Goal: Task Accomplishment & Management: Complete application form

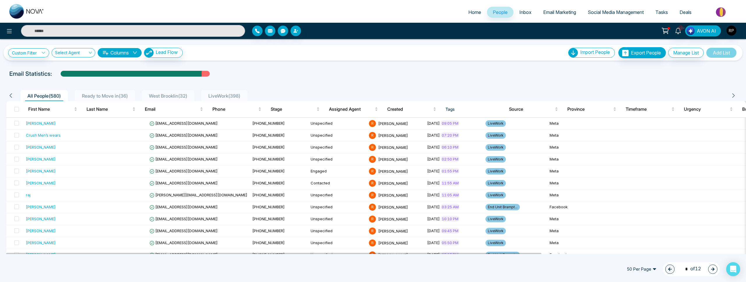
click at [506, 10] on link "People" at bounding box center [500, 12] width 27 height 11
click at [230, 95] on span "LiveWork ( 398 )" at bounding box center [224, 96] width 37 height 6
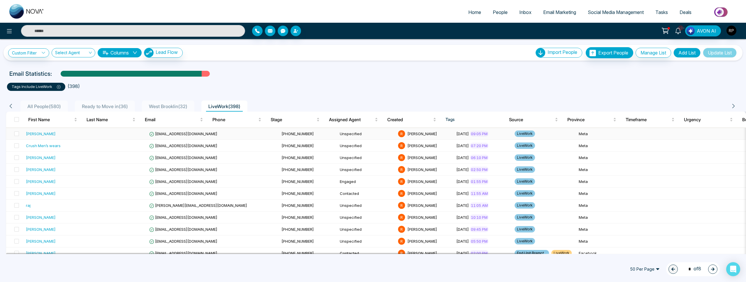
click at [51, 135] on div "[PERSON_NAME]" at bounding box center [41, 134] width 30 height 6
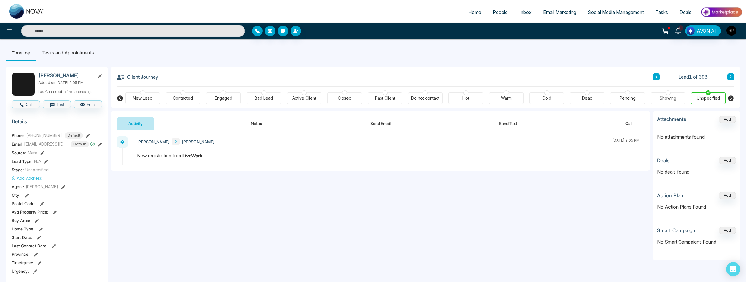
click at [71, 52] on li "Tasks and Appointments" at bounding box center [68, 53] width 64 height 16
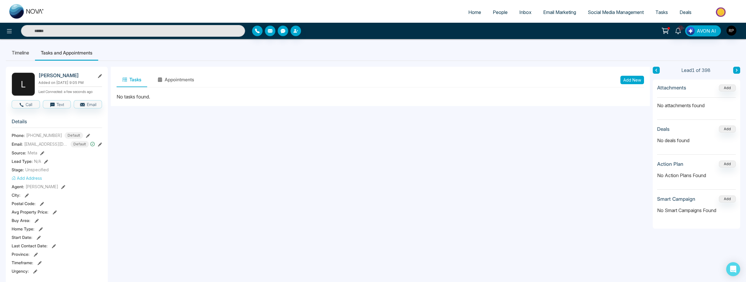
click at [628, 84] on button "Add New" at bounding box center [633, 80] width 24 height 8
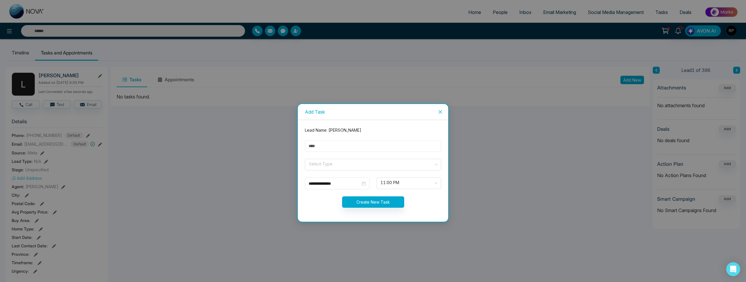
click at [346, 150] on input "text" at bounding box center [373, 146] width 136 height 11
type input "*********"
click at [329, 168] on input "search" at bounding box center [370, 163] width 125 height 9
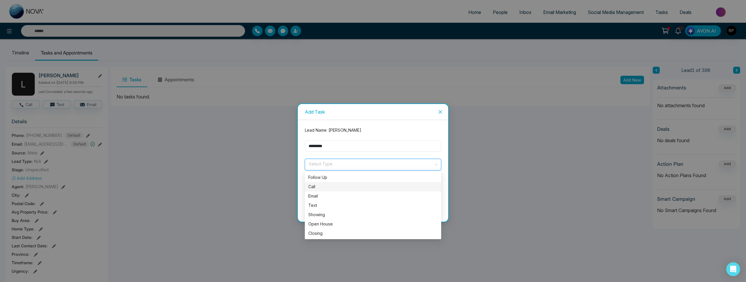
click at [323, 187] on div "Call" at bounding box center [372, 187] width 129 height 6
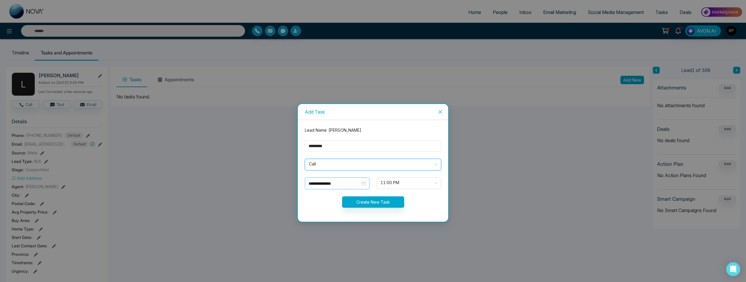
click at [359, 182] on input "**********" at bounding box center [335, 183] width 52 height 6
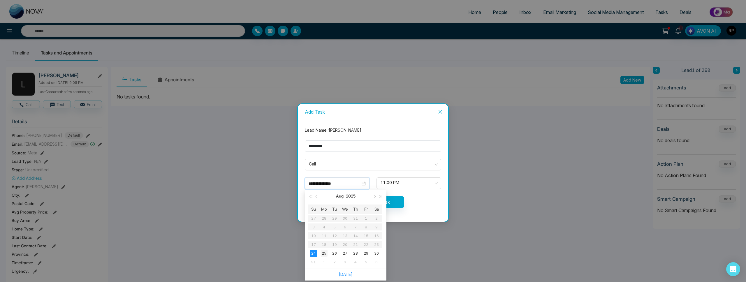
type input "**********"
drag, startPoint x: 322, startPoint y: 253, endPoint x: 395, endPoint y: 218, distance: 80.3
click at [322, 253] on div "25" at bounding box center [324, 253] width 7 height 7
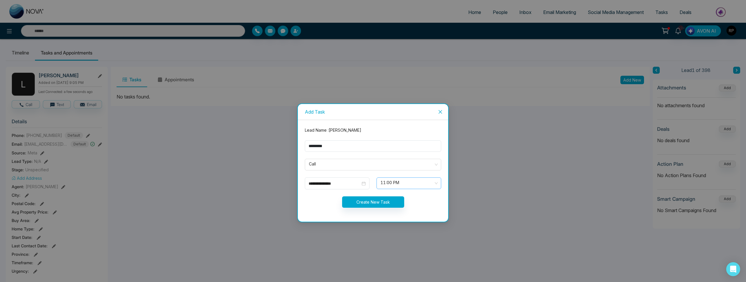
click at [423, 183] on span "11:00 PM" at bounding box center [409, 183] width 57 height 10
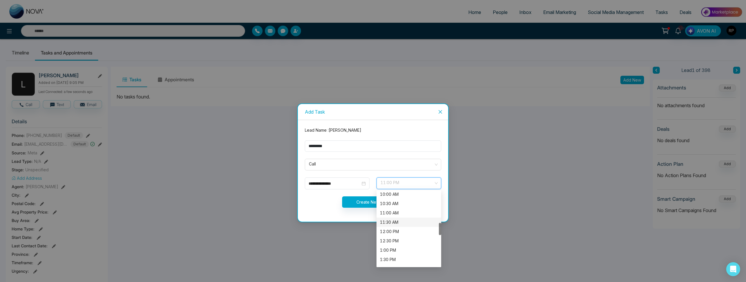
scroll to position [188, 0]
click at [393, 224] on div "11:30 AM" at bounding box center [409, 223] width 58 height 6
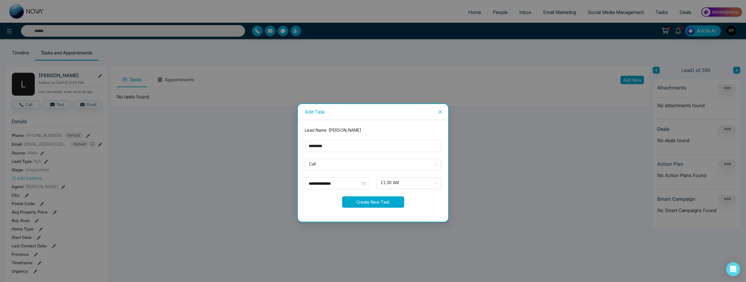
click at [371, 201] on button "Create New Task" at bounding box center [373, 202] width 62 height 11
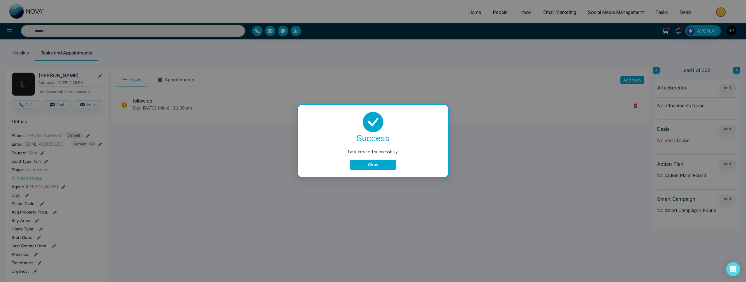
drag, startPoint x: 377, startPoint y: 164, endPoint x: 337, endPoint y: 156, distance: 40.6
click at [377, 164] on button "Okay" at bounding box center [373, 165] width 47 height 10
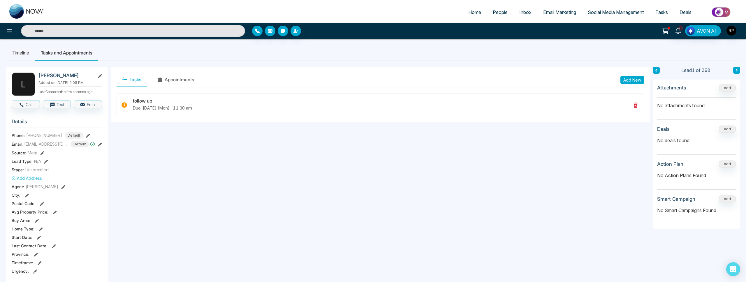
click at [26, 50] on li "Timeline" at bounding box center [20, 53] width 29 height 16
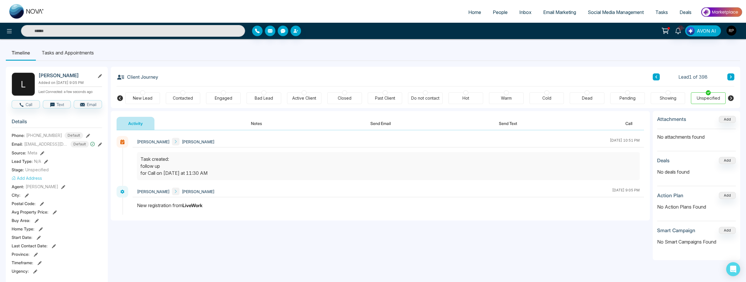
click at [254, 124] on button "Notes" at bounding box center [256, 123] width 34 height 13
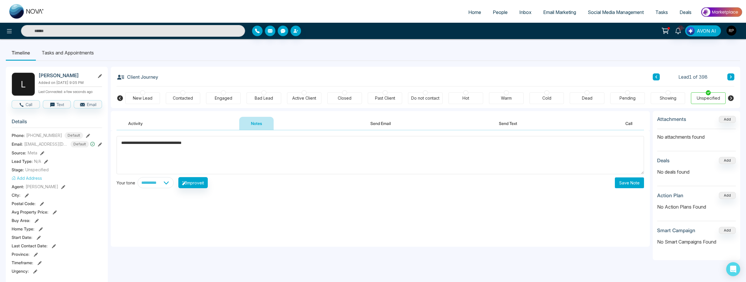
type textarea "**********"
click at [637, 187] on button "Save Note" at bounding box center [629, 183] width 29 height 11
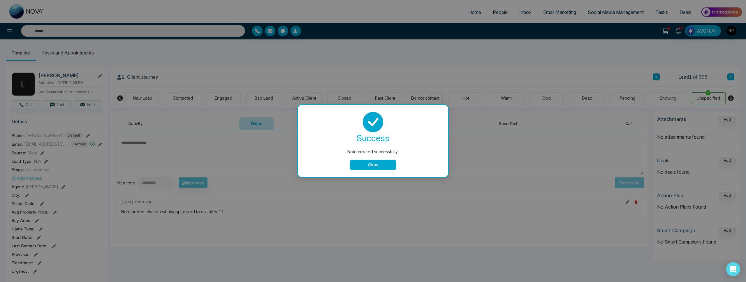
click at [206, 101] on div "Note created successfully. success Note created successfully. Okay" at bounding box center [373, 141] width 746 height 282
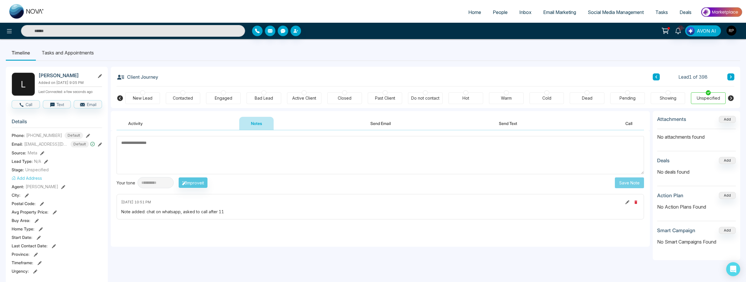
click at [219, 98] on div "Engaged" at bounding box center [223, 98] width 17 height 6
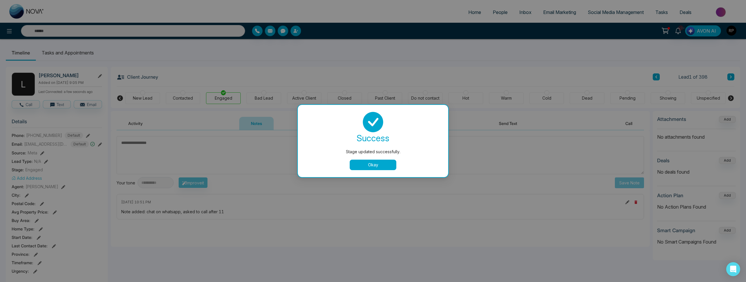
click at [724, 75] on div "Stage updated successfully. success Stage updated successfully. Okay" at bounding box center [373, 141] width 746 height 282
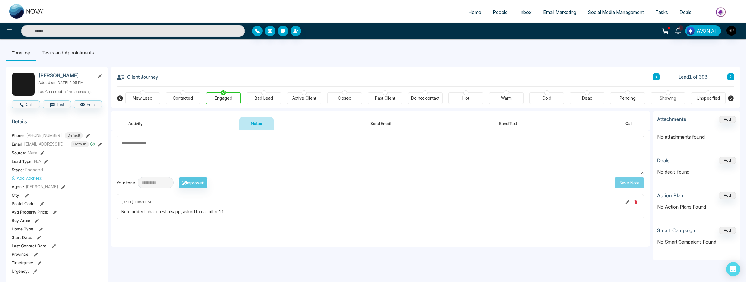
click at [732, 76] on icon at bounding box center [731, 76] width 3 height 3
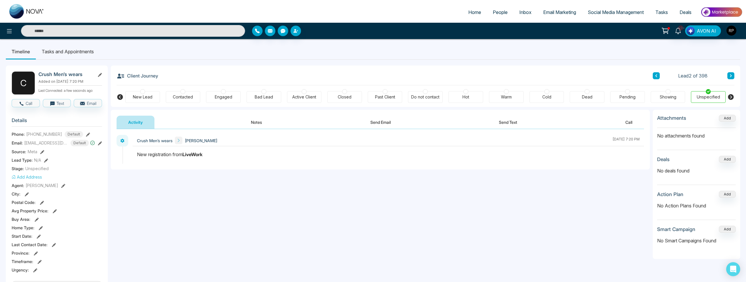
scroll to position [0, 0]
click at [257, 123] on button "Notes" at bounding box center [256, 123] width 34 height 13
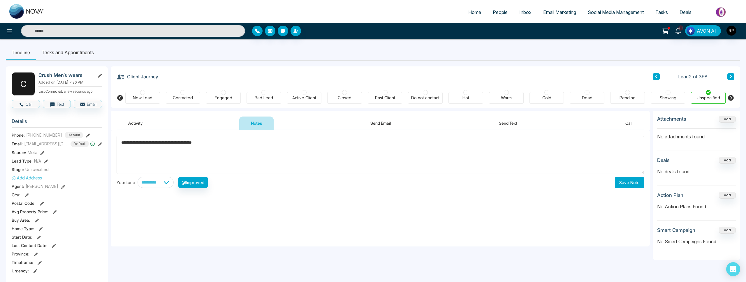
type textarea "**********"
click at [637, 186] on button "Save Note" at bounding box center [629, 182] width 29 height 11
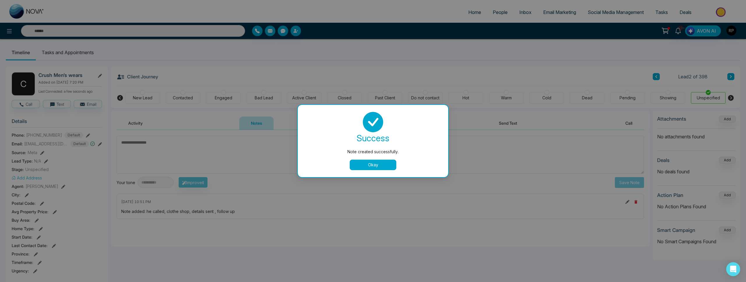
drag, startPoint x: 368, startPoint y: 167, endPoint x: 260, endPoint y: 141, distance: 110.5
click at [368, 167] on button "Okay" at bounding box center [373, 165] width 47 height 10
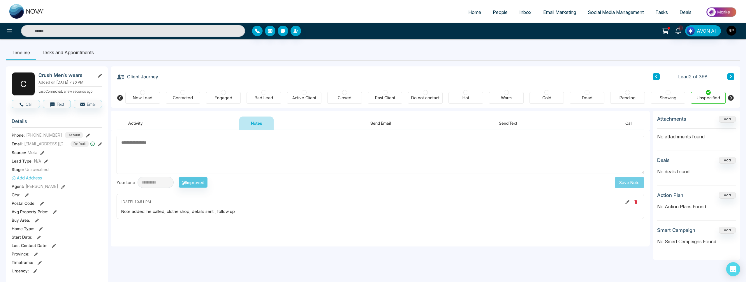
click at [191, 100] on div "Contacted" at bounding box center [183, 98] width 20 height 6
click at [70, 53] on body "**********" at bounding box center [373, 141] width 746 height 282
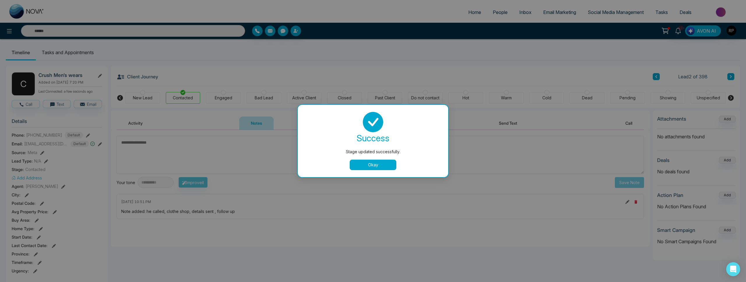
drag, startPoint x: 358, startPoint y: 168, endPoint x: 286, endPoint y: 152, distance: 73.8
click at [358, 168] on button "Okay" at bounding box center [373, 165] width 47 height 10
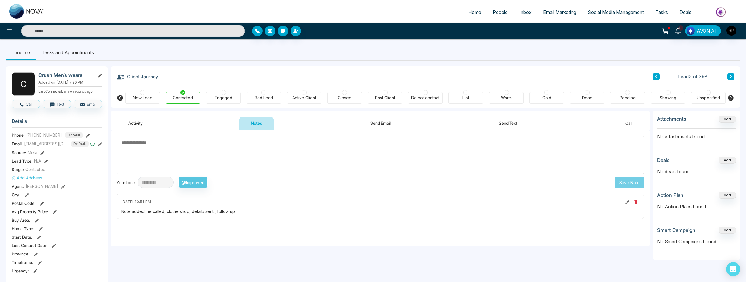
click at [62, 53] on li "Tasks and Appointments" at bounding box center [68, 53] width 64 height 16
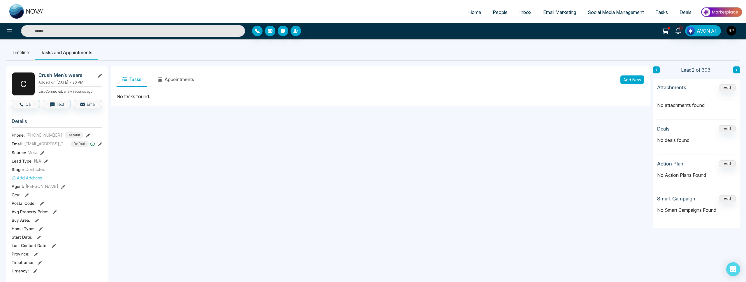
click at [626, 79] on button "Add New" at bounding box center [633, 80] width 24 height 8
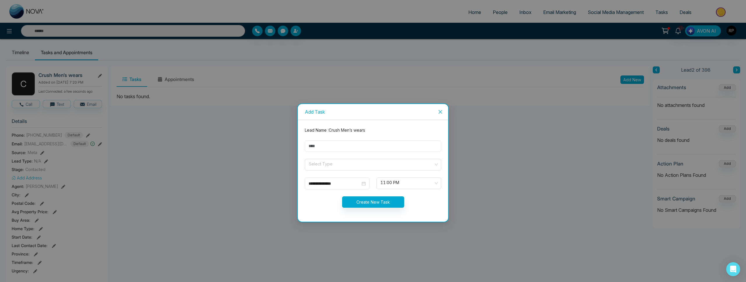
click at [336, 143] on input "text" at bounding box center [373, 146] width 136 height 11
type input "*********"
click at [329, 167] on input "search" at bounding box center [370, 163] width 125 height 9
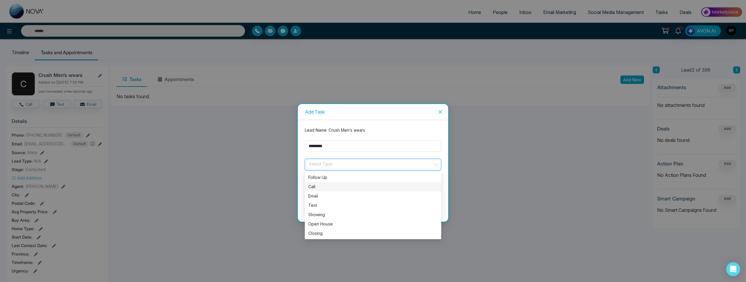
drag, startPoint x: 322, startPoint y: 186, endPoint x: 335, endPoint y: 185, distance: 12.3
click at [322, 186] on div "Call" at bounding box center [372, 187] width 129 height 6
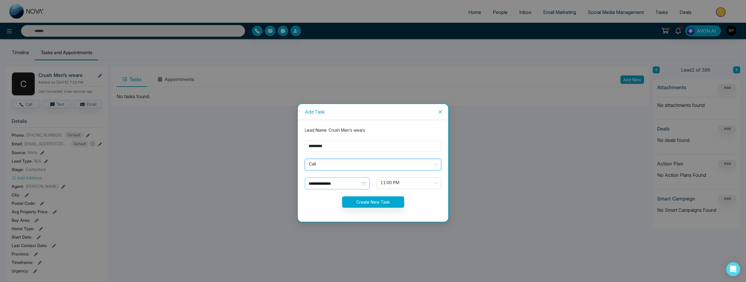
click at [362, 186] on div "**********" at bounding box center [337, 183] width 57 height 6
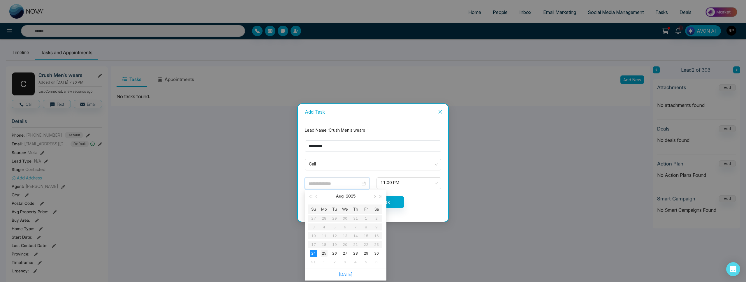
type input "**********"
drag, startPoint x: 325, startPoint y: 254, endPoint x: 366, endPoint y: 228, distance: 48.5
click at [325, 253] on div "25" at bounding box center [324, 253] width 7 height 7
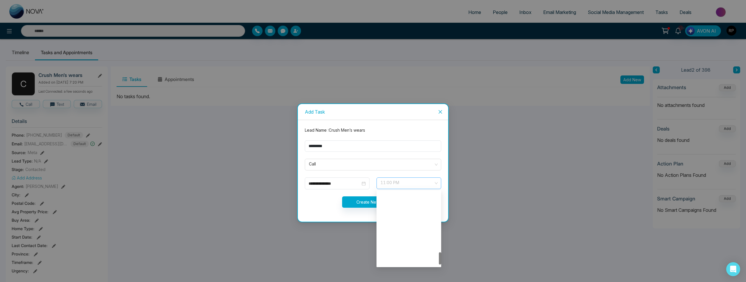
click at [406, 187] on span "11:00 PM" at bounding box center [409, 183] width 57 height 10
click at [391, 196] on div "12:00 PM" at bounding box center [409, 195] width 58 height 6
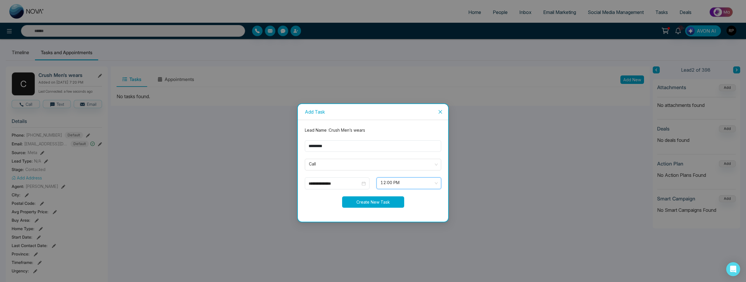
click at [359, 201] on button "Create New Task" at bounding box center [373, 202] width 62 height 11
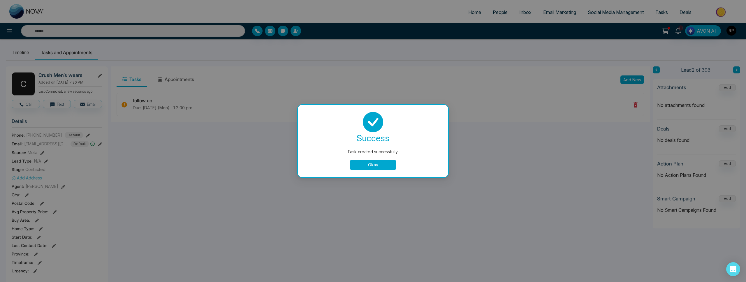
click at [369, 169] on button "Okay" at bounding box center [373, 165] width 47 height 10
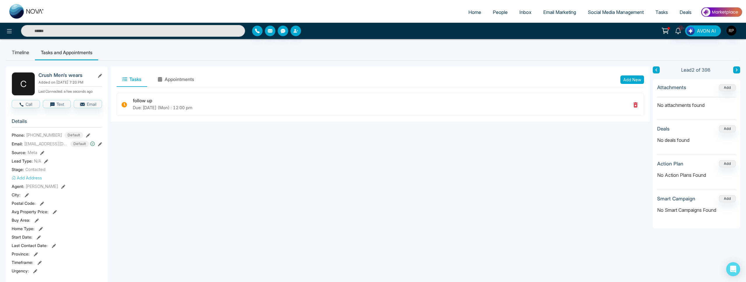
click at [736, 72] on button at bounding box center [737, 69] width 7 height 7
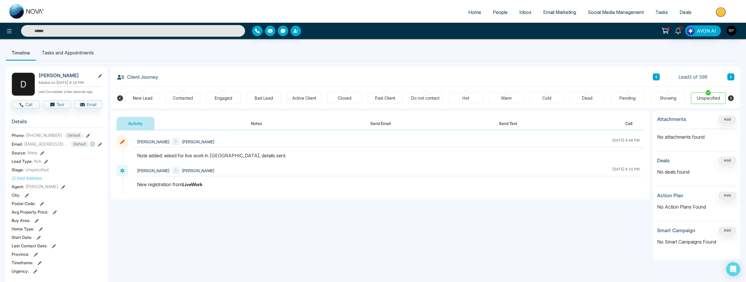
click at [734, 78] on button at bounding box center [731, 76] width 7 height 7
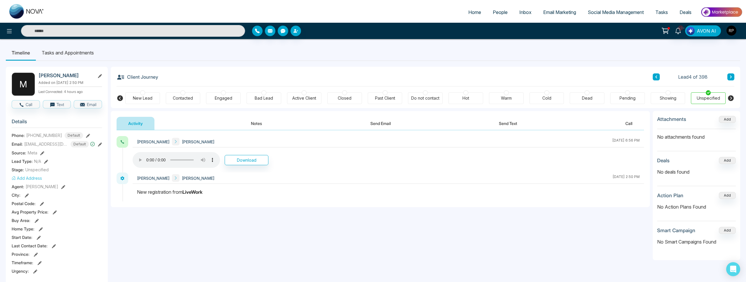
click at [257, 126] on button "Notes" at bounding box center [256, 123] width 34 height 13
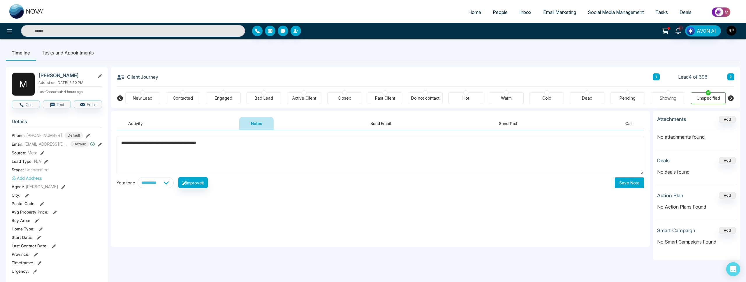
scroll to position [3, 0]
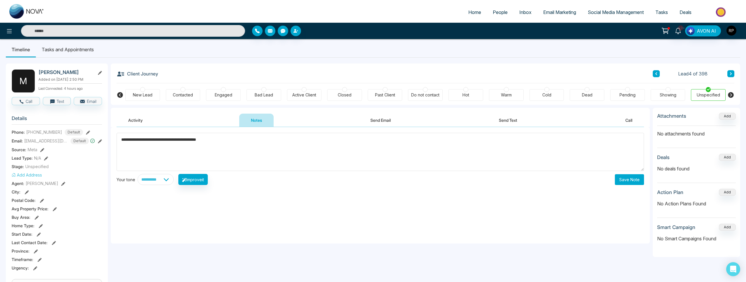
type textarea "**********"
click at [624, 183] on button "Save Note" at bounding box center [629, 179] width 29 height 11
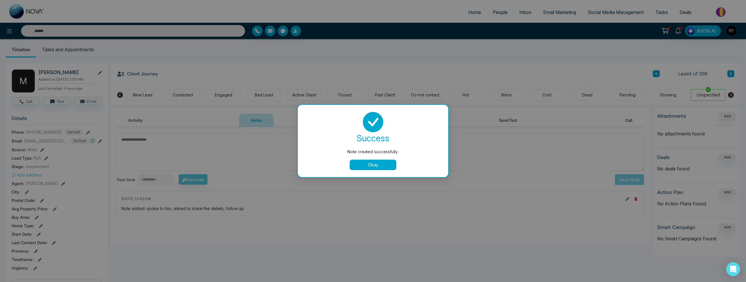
drag, startPoint x: 386, startPoint y: 162, endPoint x: 380, endPoint y: 163, distance: 5.6
click at [386, 162] on button "Okay" at bounding box center [373, 165] width 47 height 10
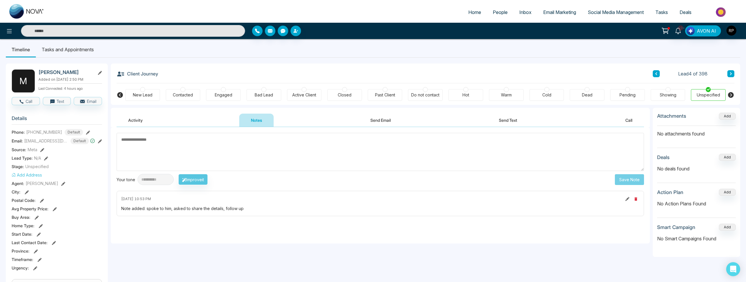
click at [185, 89] on div at bounding box center [182, 89] width 5 height 5
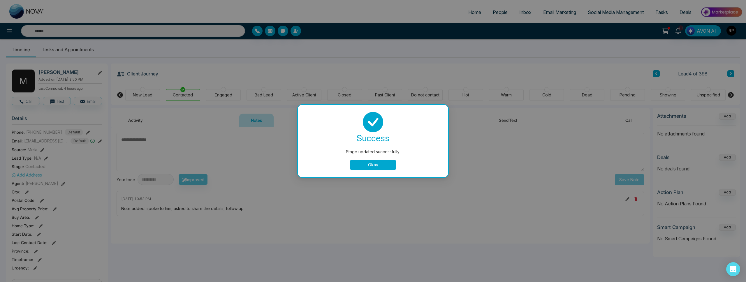
click at [61, 52] on div "Stage updated successfully. success Stage updated successfully. Okay" at bounding box center [373, 141] width 746 height 282
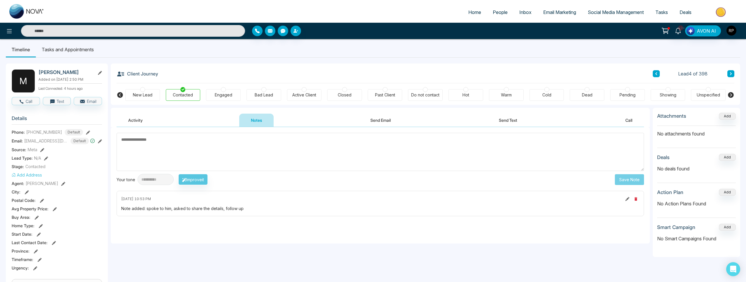
click at [62, 52] on li "Tasks and Appointments" at bounding box center [68, 50] width 64 height 16
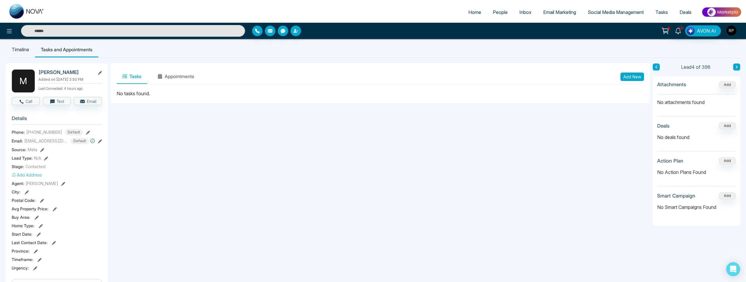
click at [626, 80] on button "Add New" at bounding box center [633, 77] width 24 height 8
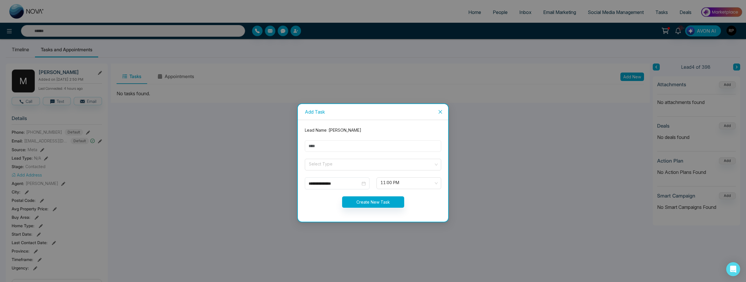
click at [328, 148] on input "text" at bounding box center [373, 146] width 136 height 11
type input "*********"
click at [342, 163] on input "search" at bounding box center [370, 163] width 125 height 9
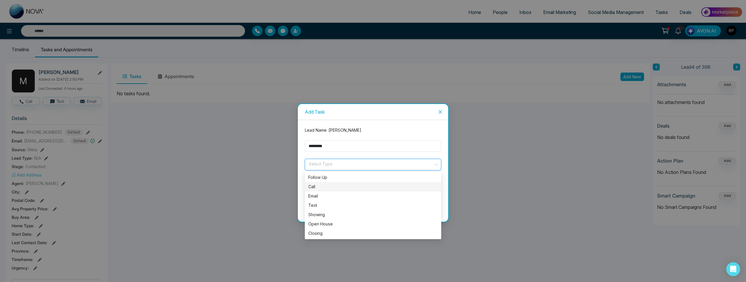
click at [308, 190] on div "Call" at bounding box center [373, 186] width 136 height 9
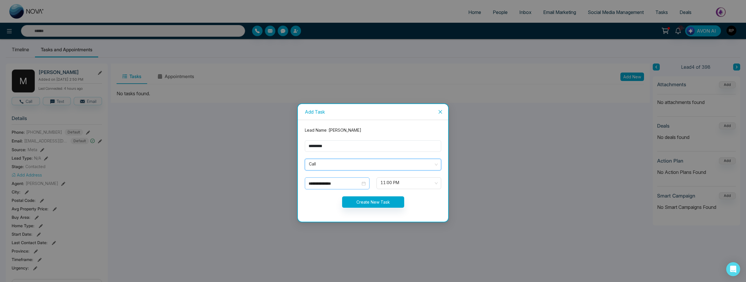
click at [349, 187] on div "**********" at bounding box center [337, 184] width 65 height 12
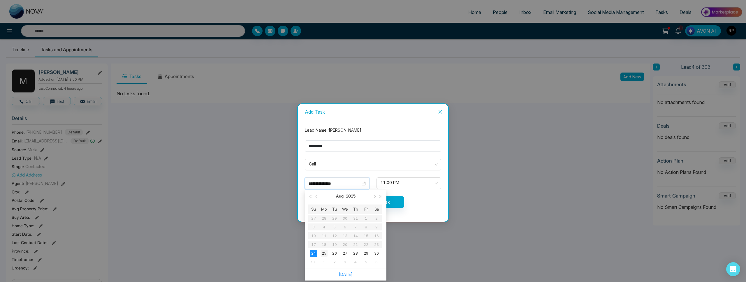
type input "**********"
drag, startPoint x: 322, startPoint y: 253, endPoint x: 328, endPoint y: 252, distance: 5.9
click at [322, 253] on div "25" at bounding box center [324, 253] width 7 height 7
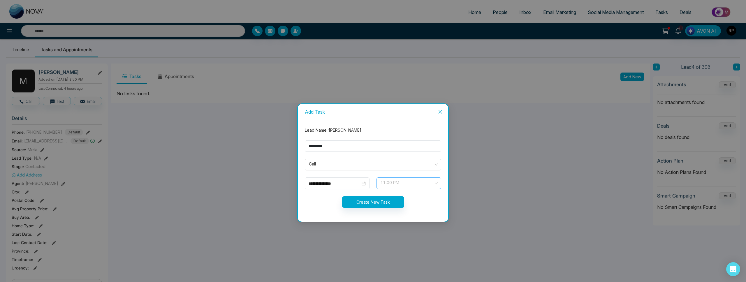
click at [409, 182] on span "11:00 PM" at bounding box center [409, 183] width 57 height 10
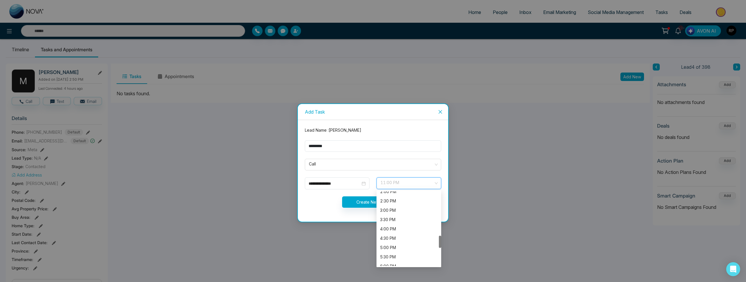
scroll to position [264, 0]
click at [390, 232] on div "4:00 PM" at bounding box center [409, 230] width 58 height 6
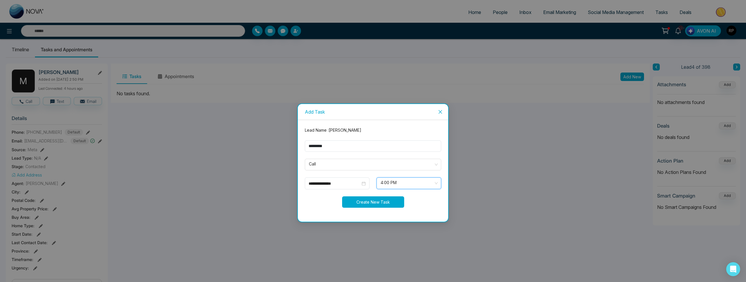
click at [369, 206] on button "Create New Task" at bounding box center [373, 202] width 62 height 11
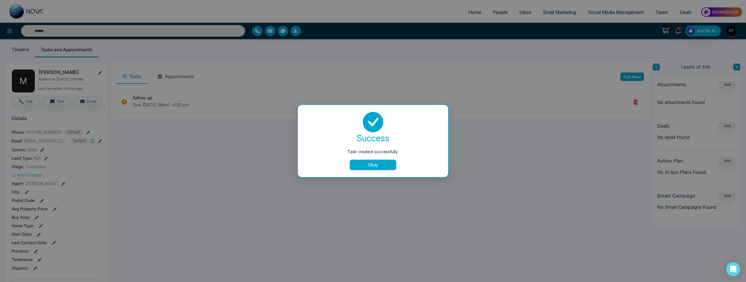
click at [370, 166] on button "Okay" at bounding box center [373, 165] width 47 height 10
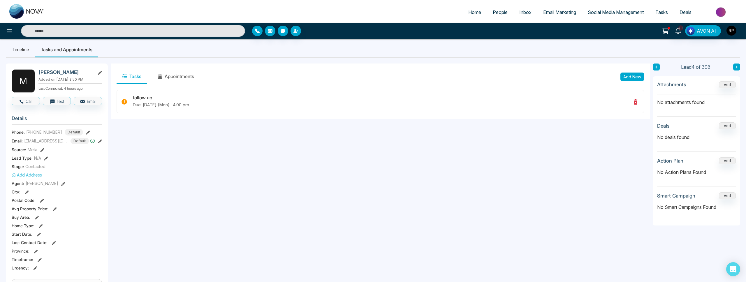
click at [739, 69] on button at bounding box center [737, 67] width 7 height 7
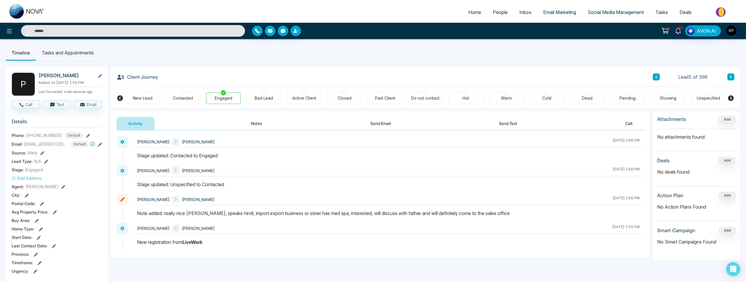
click at [82, 56] on li "Tasks and Appointments" at bounding box center [68, 53] width 64 height 16
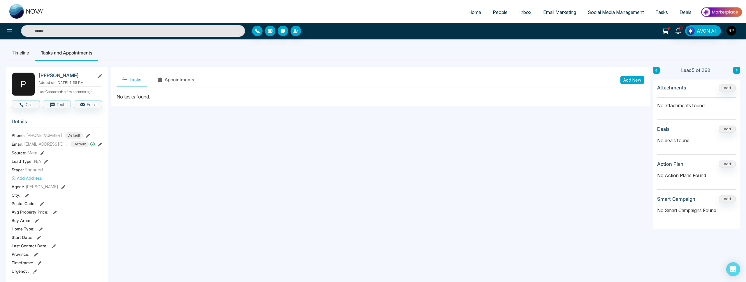
click at [632, 79] on button "Add New" at bounding box center [633, 80] width 24 height 8
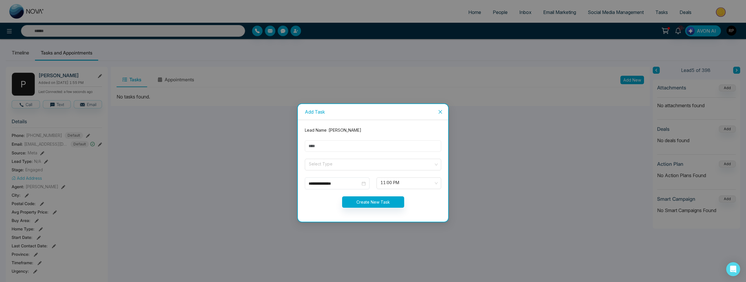
click at [347, 144] on input "text" at bounding box center [373, 146] width 136 height 11
type input "*********"
drag, startPoint x: 340, startPoint y: 165, endPoint x: 334, endPoint y: 170, distance: 7.5
click at [340, 166] on input "search" at bounding box center [370, 163] width 125 height 9
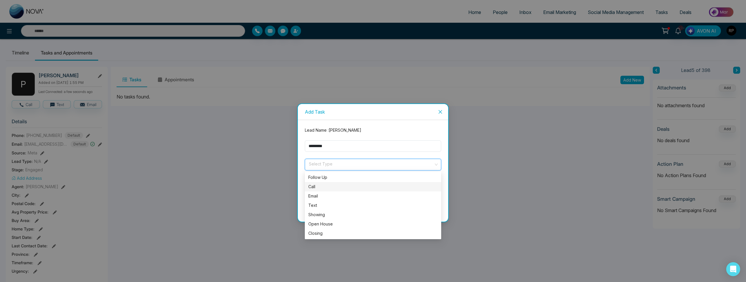
click at [317, 186] on div "Call" at bounding box center [372, 187] width 129 height 6
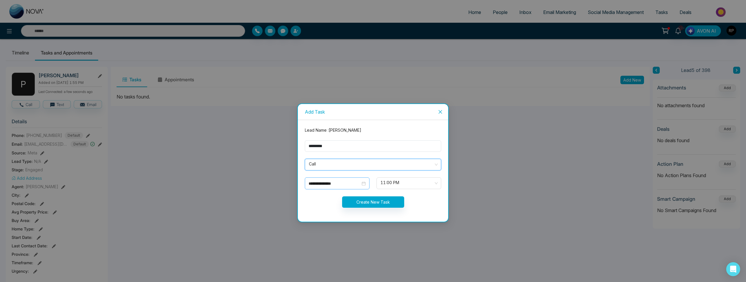
click at [365, 183] on div "**********" at bounding box center [337, 183] width 57 height 6
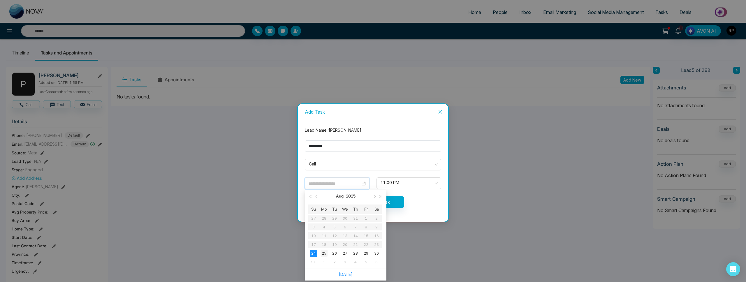
type input "**********"
click at [325, 253] on div "25" at bounding box center [324, 253] width 7 height 7
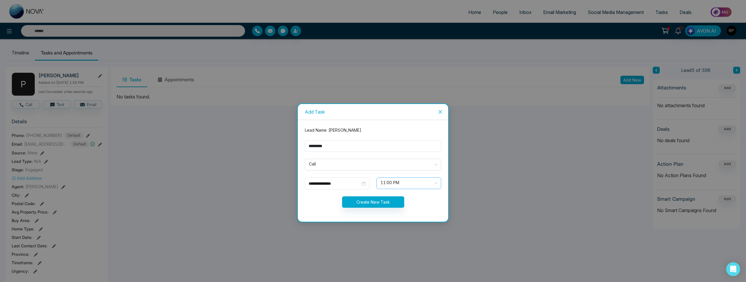
click at [410, 182] on span "11:00 PM" at bounding box center [409, 183] width 57 height 10
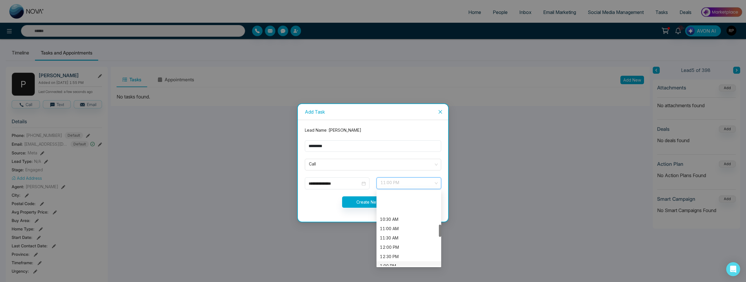
scroll to position [161, 0]
click at [394, 242] on div "11:00 AM" at bounding box center [409, 241] width 58 height 6
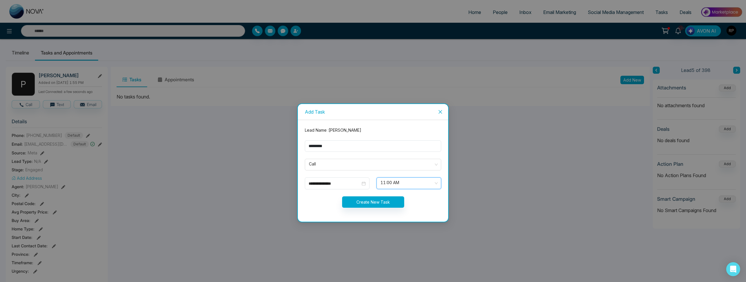
click at [371, 208] on form "**********" at bounding box center [372, 171] width 143 height 88
click at [371, 204] on button "Create New Task" at bounding box center [373, 202] width 62 height 11
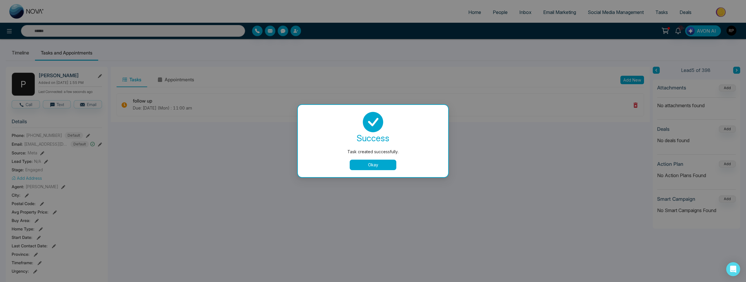
click at [352, 166] on button "Okay" at bounding box center [373, 165] width 47 height 10
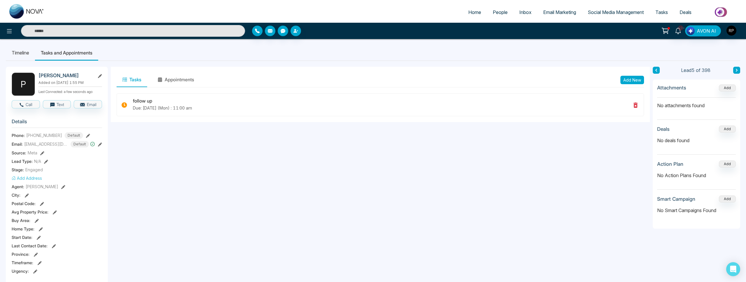
click at [740, 71] on button at bounding box center [737, 70] width 7 height 7
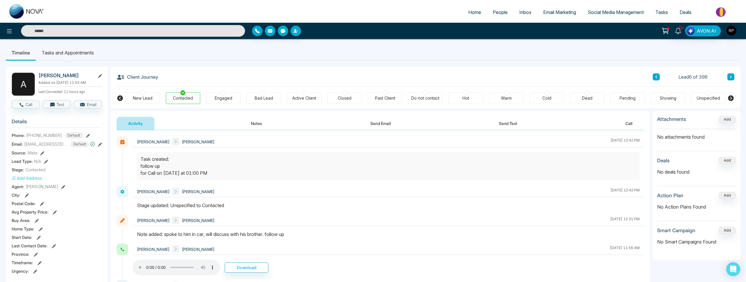
click at [734, 77] on button at bounding box center [731, 76] width 7 height 7
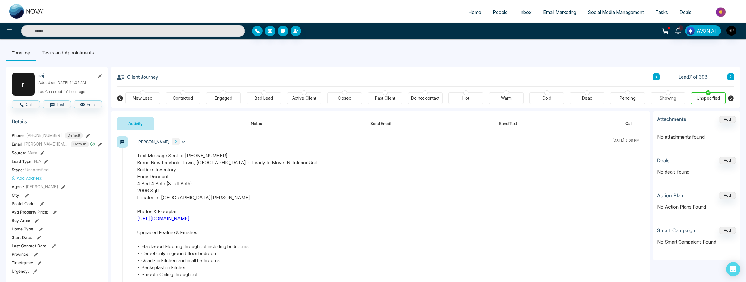
click at [730, 78] on icon at bounding box center [731, 76] width 3 height 3
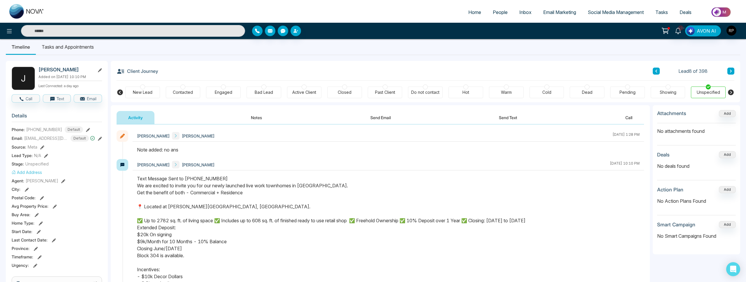
scroll to position [8, 0]
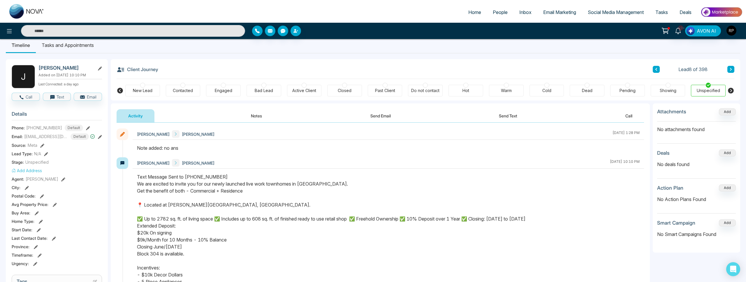
click at [470, 13] on span "Home" at bounding box center [475, 12] width 13 height 6
select select "*"
